Goal: Transaction & Acquisition: Purchase product/service

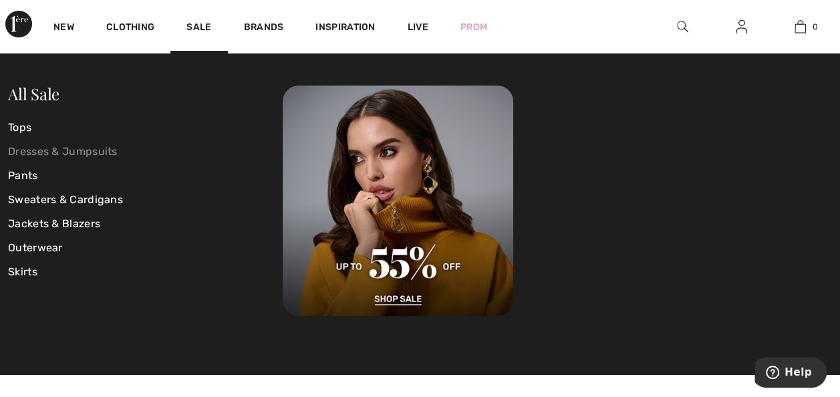
click at [32, 156] on link "Dresses & Jumpsuits" at bounding box center [145, 152] width 275 height 24
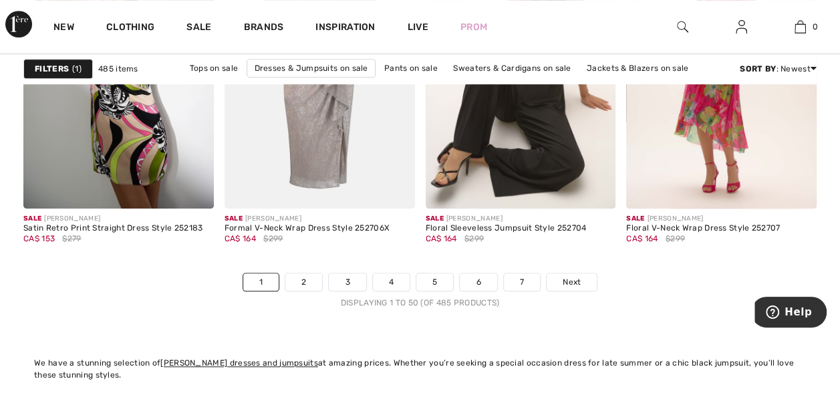
scroll to position [5456, 0]
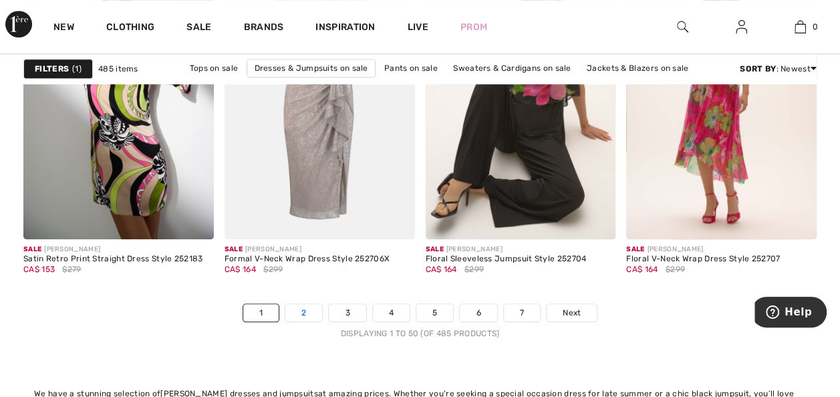
click at [305, 308] on link "2" at bounding box center [304, 312] width 37 height 17
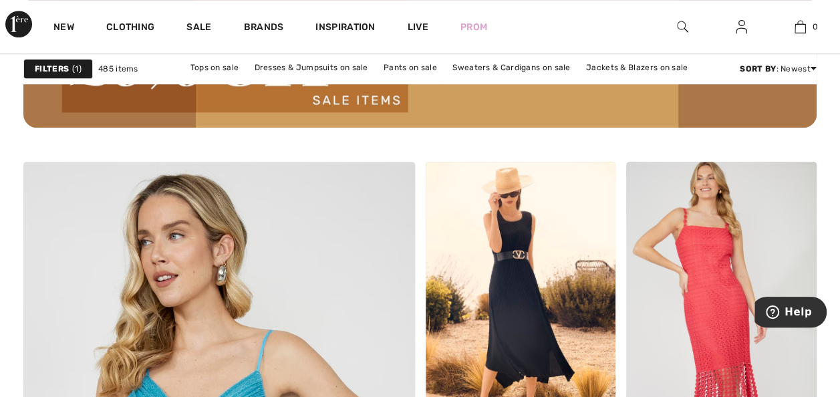
scroll to position [2905, 0]
